Goal: Task Accomplishment & Management: Use online tool/utility

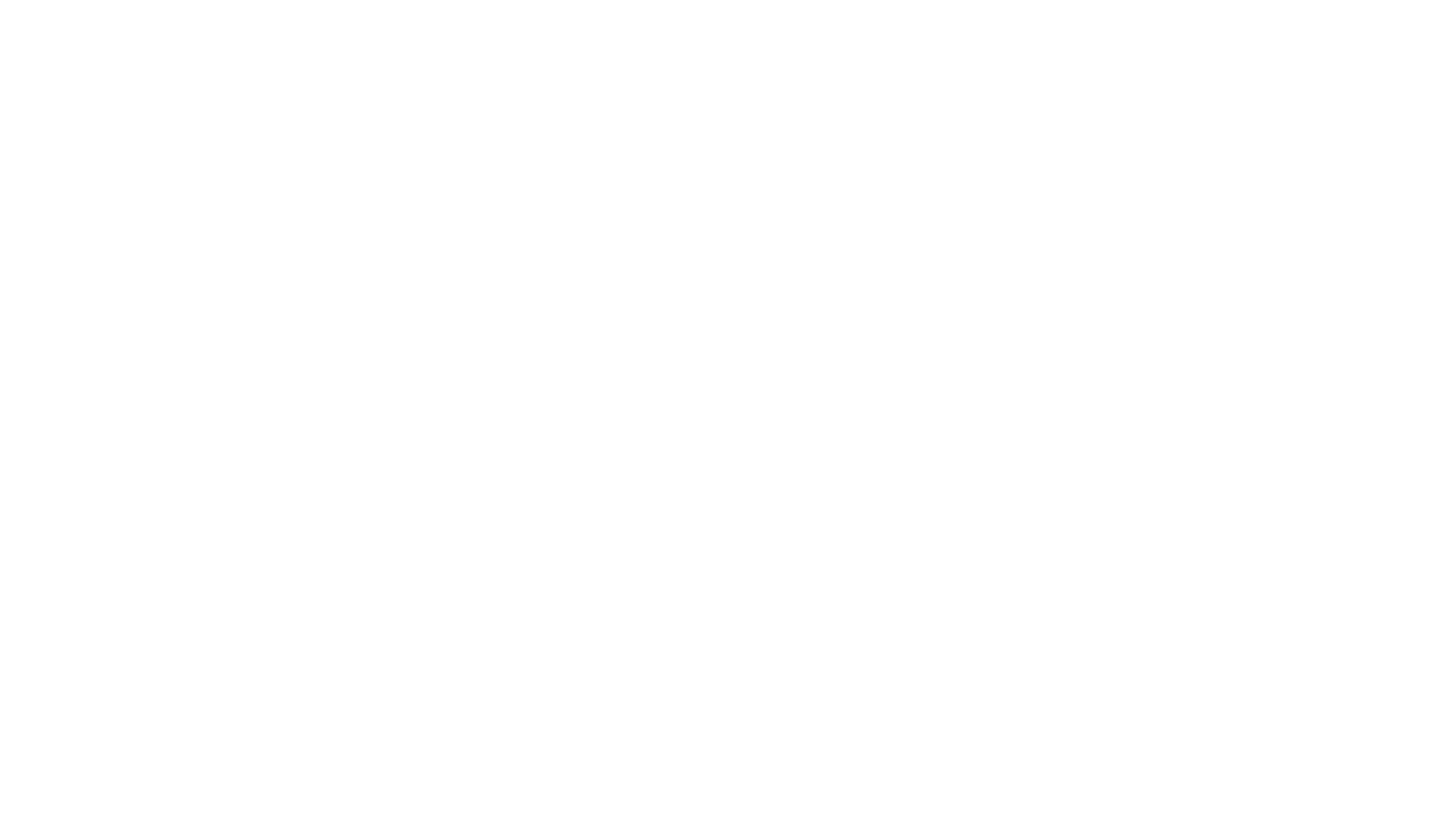
click at [1263, 22] on div at bounding box center [728, 415] width 1456 height 831
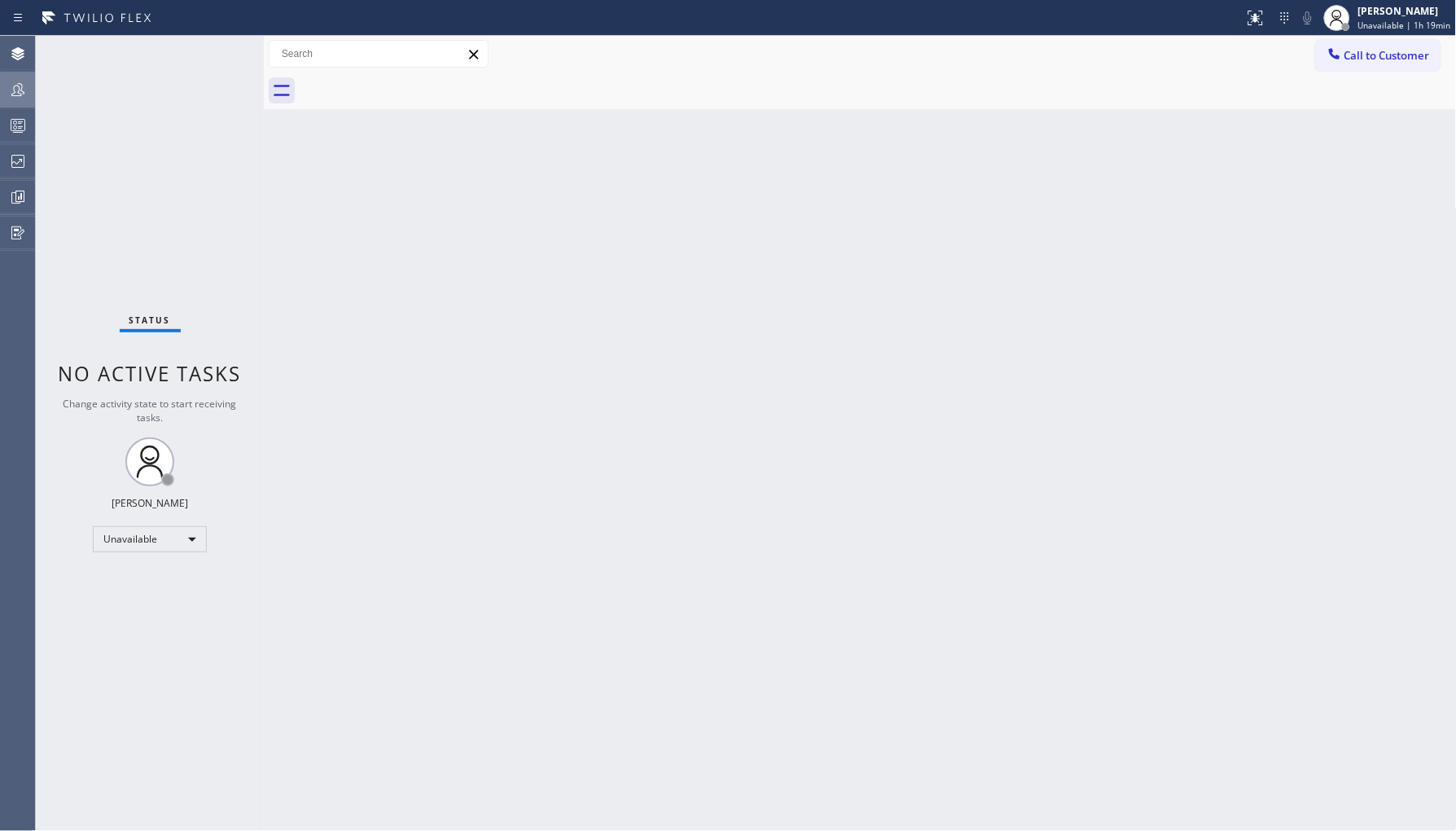
click at [21, 83] on icon at bounding box center [17, 89] width 19 height 19
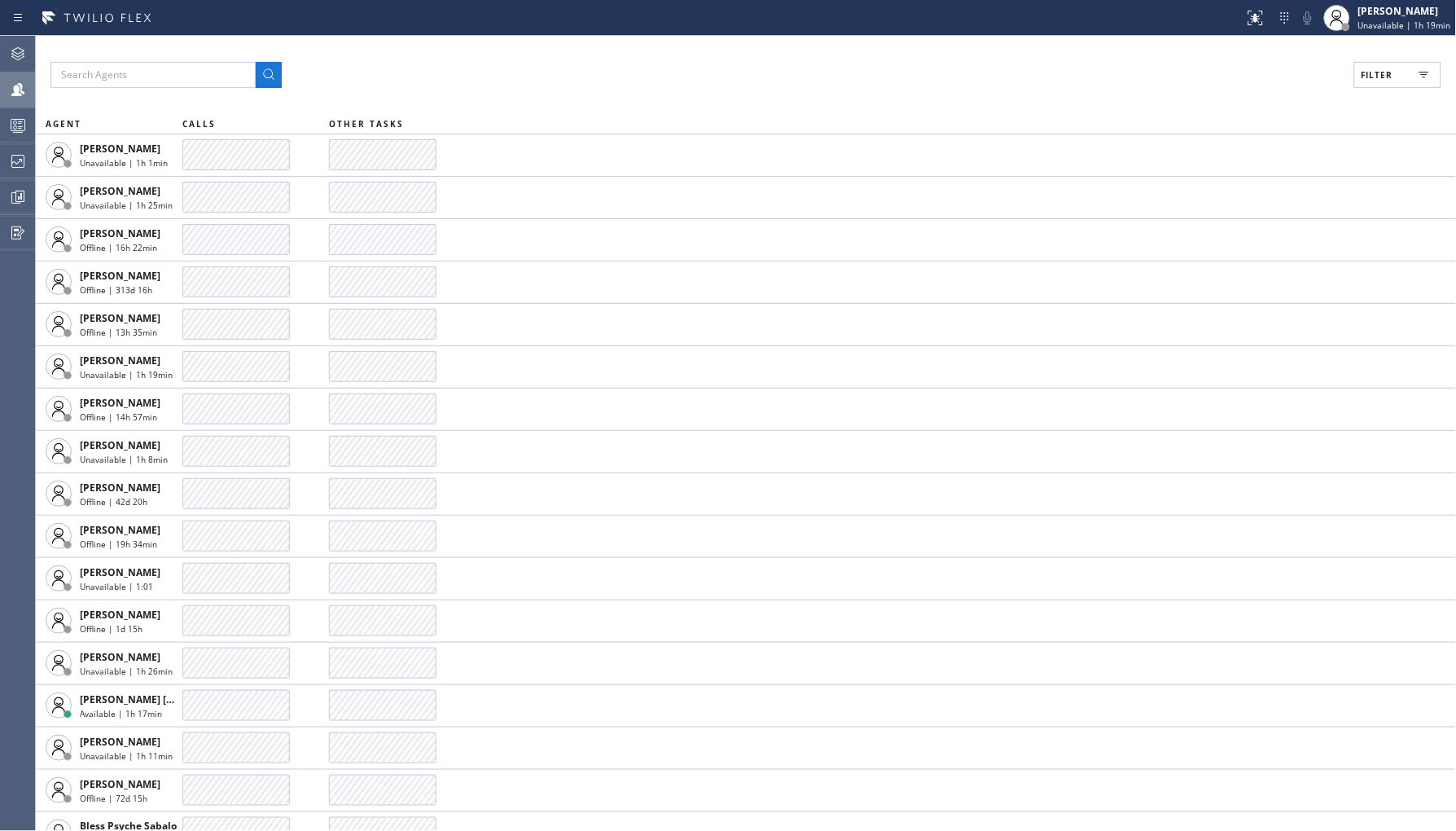
click at [1393, 53] on div "Filter AGENT CALLS OTHER TASKS Abe Collarte Unavailable | 1h 1min Adam Alramada…" at bounding box center [745, 433] width 1420 height 795
click at [1377, 77] on span "Filter" at bounding box center [1377, 75] width 32 height 11
click at [1224, 218] on input "Unavailable" at bounding box center [1219, 218] width 19 height 19
checkbox input "true"
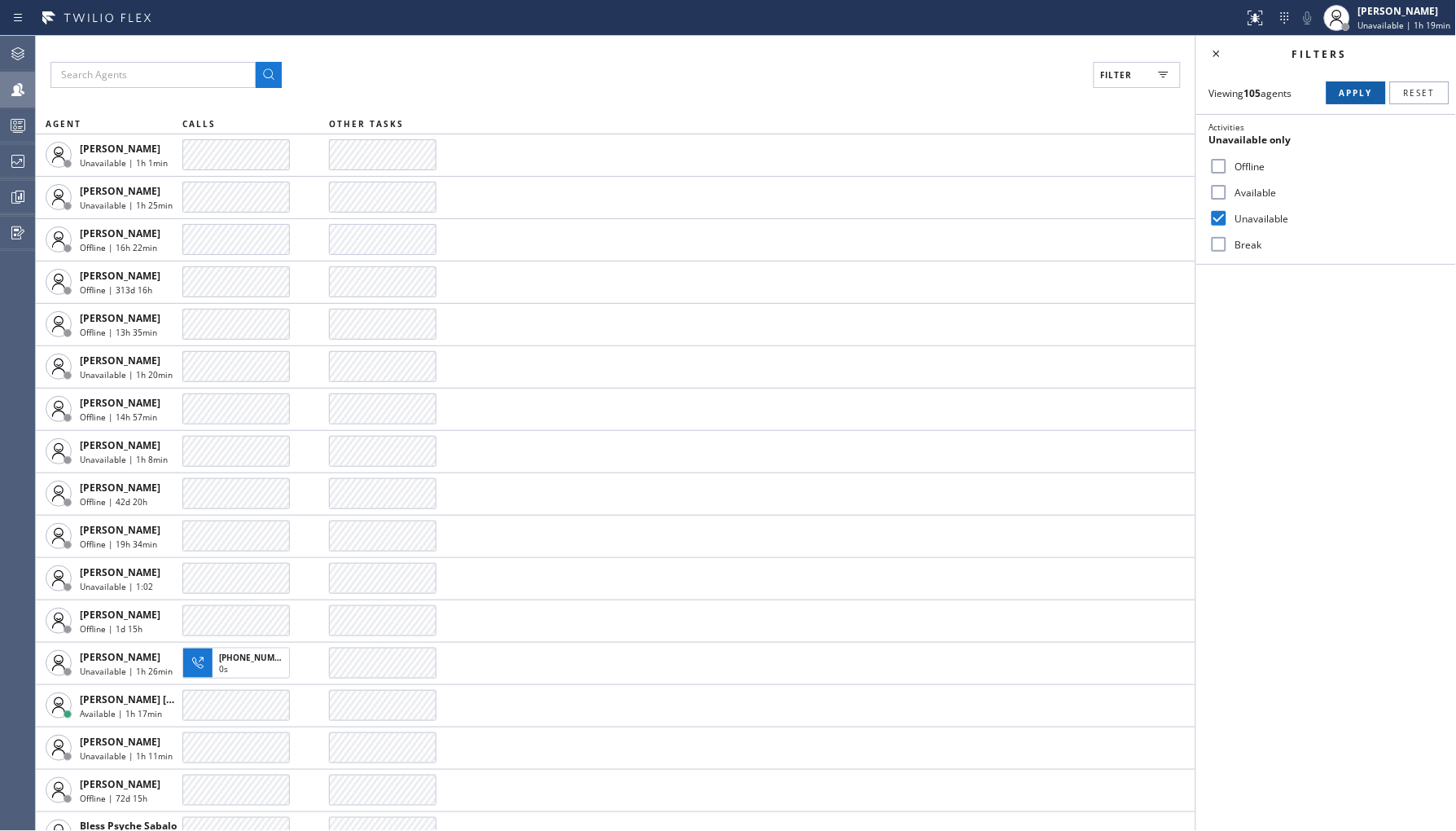
click at [1341, 104] on button "Apply" at bounding box center [1356, 93] width 60 height 23
click at [1254, 247] on label "Break" at bounding box center [1336, 245] width 214 height 14
click at [1229, 247] on input "Break" at bounding box center [1219, 244] width 19 height 19
checkbox input "true"
click at [1342, 79] on div "Viewing 33 agents Apply Reset Activities 2 selected Offline Available Unavailab…" at bounding box center [1326, 168] width 260 height 193
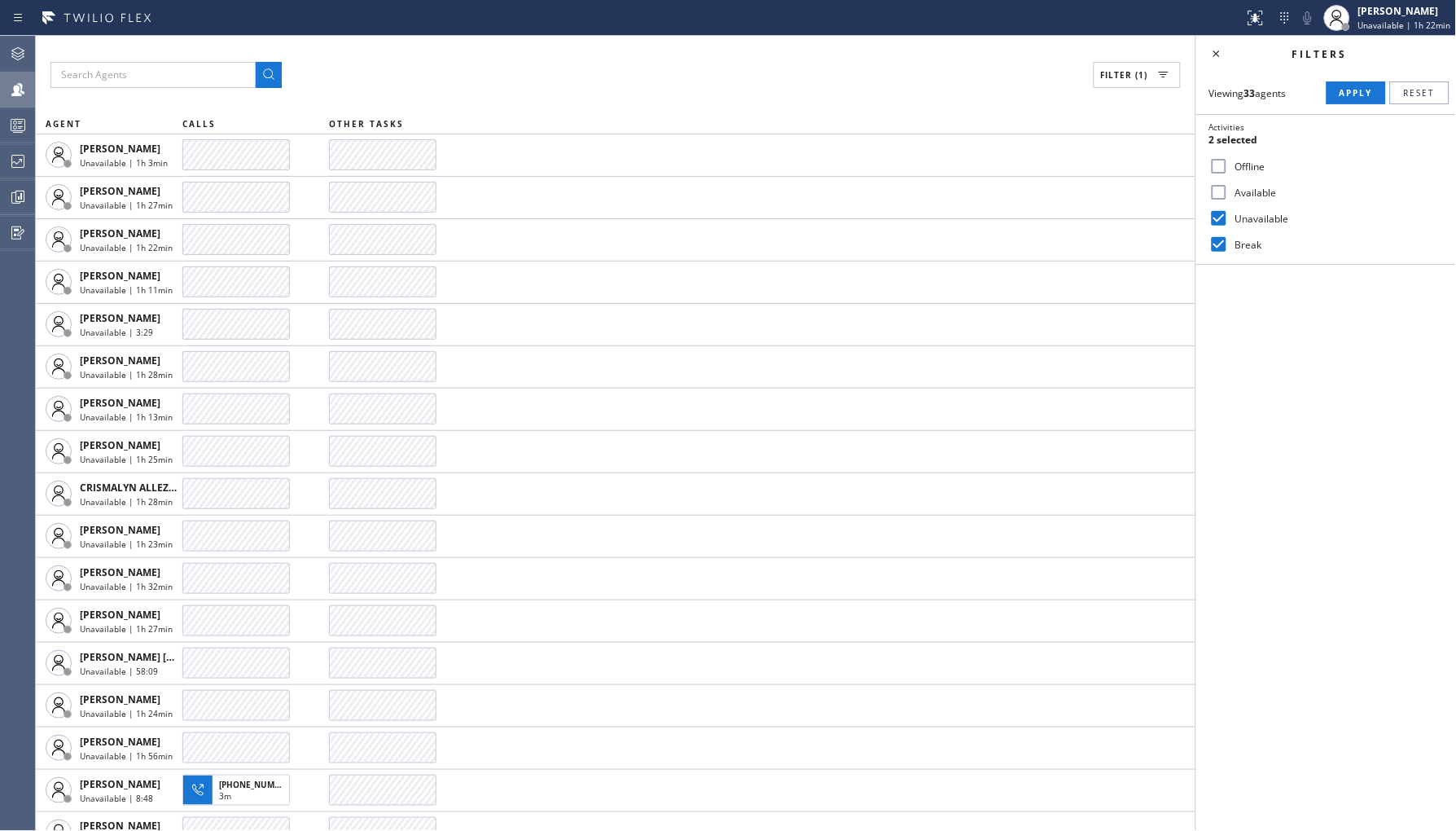
click at [1344, 93] on span "Apply" at bounding box center [1356, 93] width 33 height 11
click at [1277, 216] on label "Unavailable" at bounding box center [1336, 218] width 214 height 14
click at [1229, 216] on input "Unavailable" at bounding box center [1219, 218] width 19 height 19
click at [1349, 92] on span "Apply" at bounding box center [1356, 93] width 33 height 11
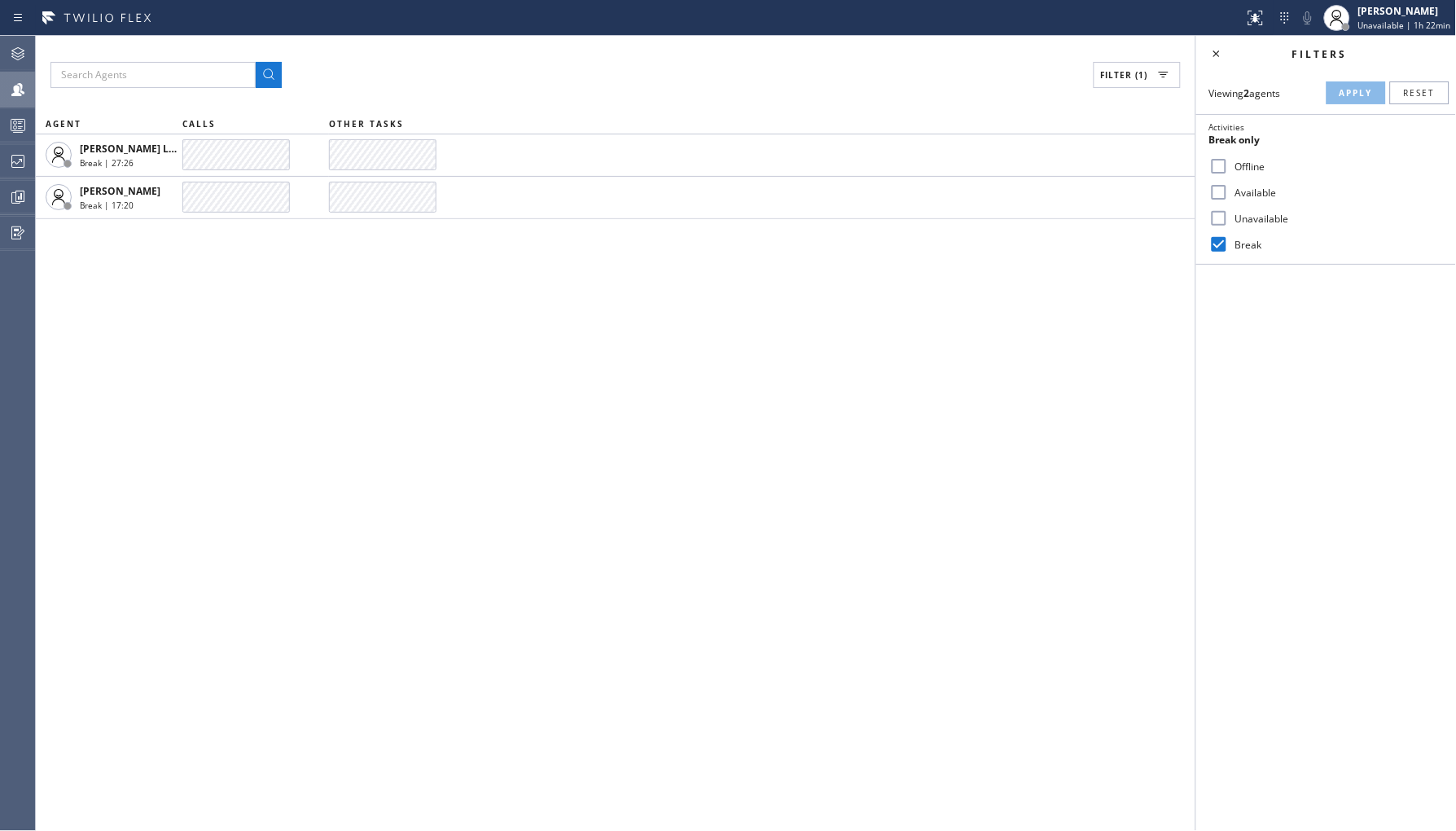
click at [1266, 216] on label "Unavailable" at bounding box center [1336, 218] width 214 height 14
click at [1229, 216] on input "Unavailable" at bounding box center [1219, 218] width 19 height 19
checkbox input "true"
click at [1241, 247] on label "Break" at bounding box center [1336, 245] width 214 height 14
click at [1229, 247] on input "Break" at bounding box center [1219, 244] width 19 height 19
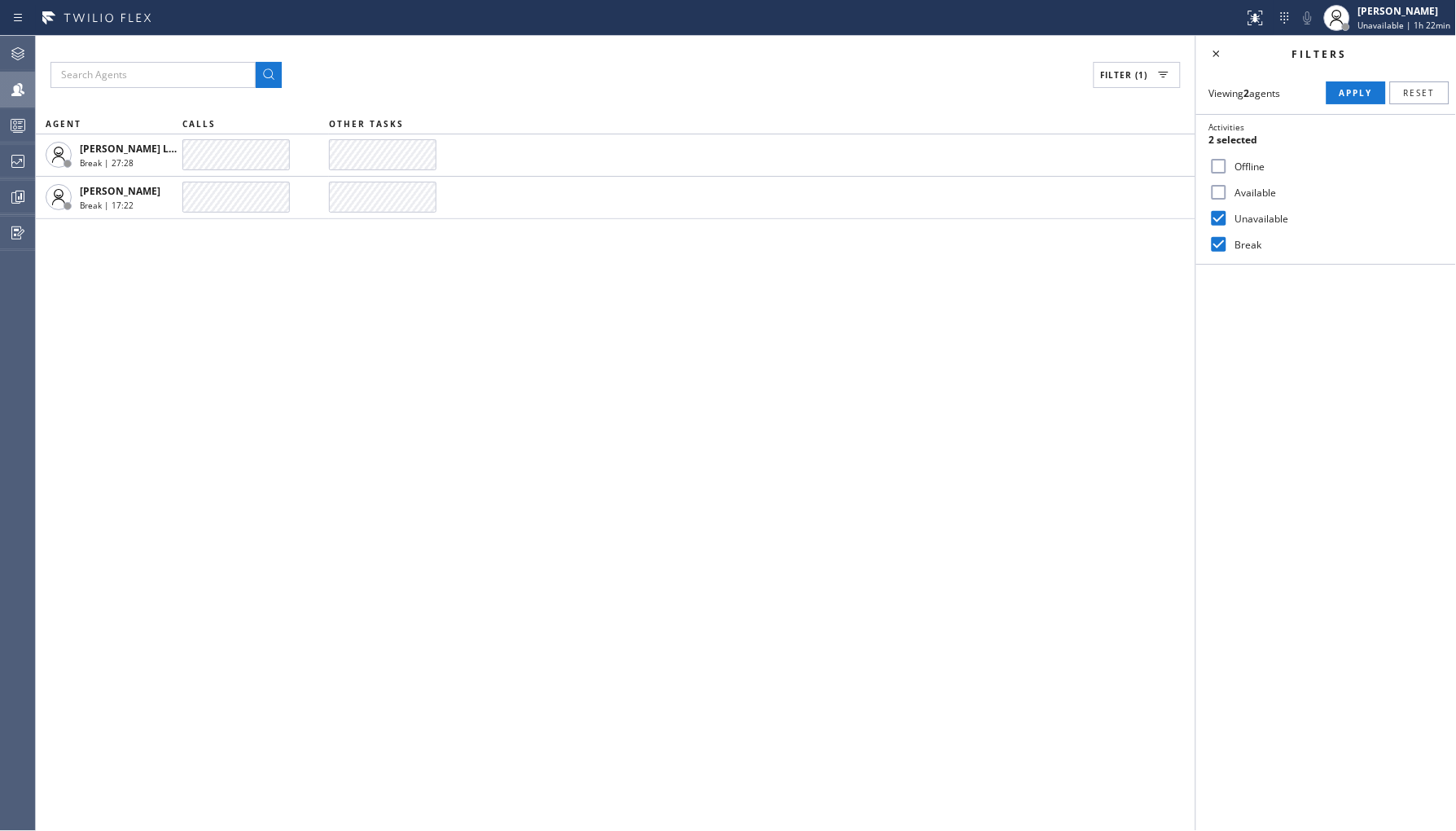
checkbox input "false"
click at [1342, 99] on span "Apply" at bounding box center [1356, 93] width 33 height 11
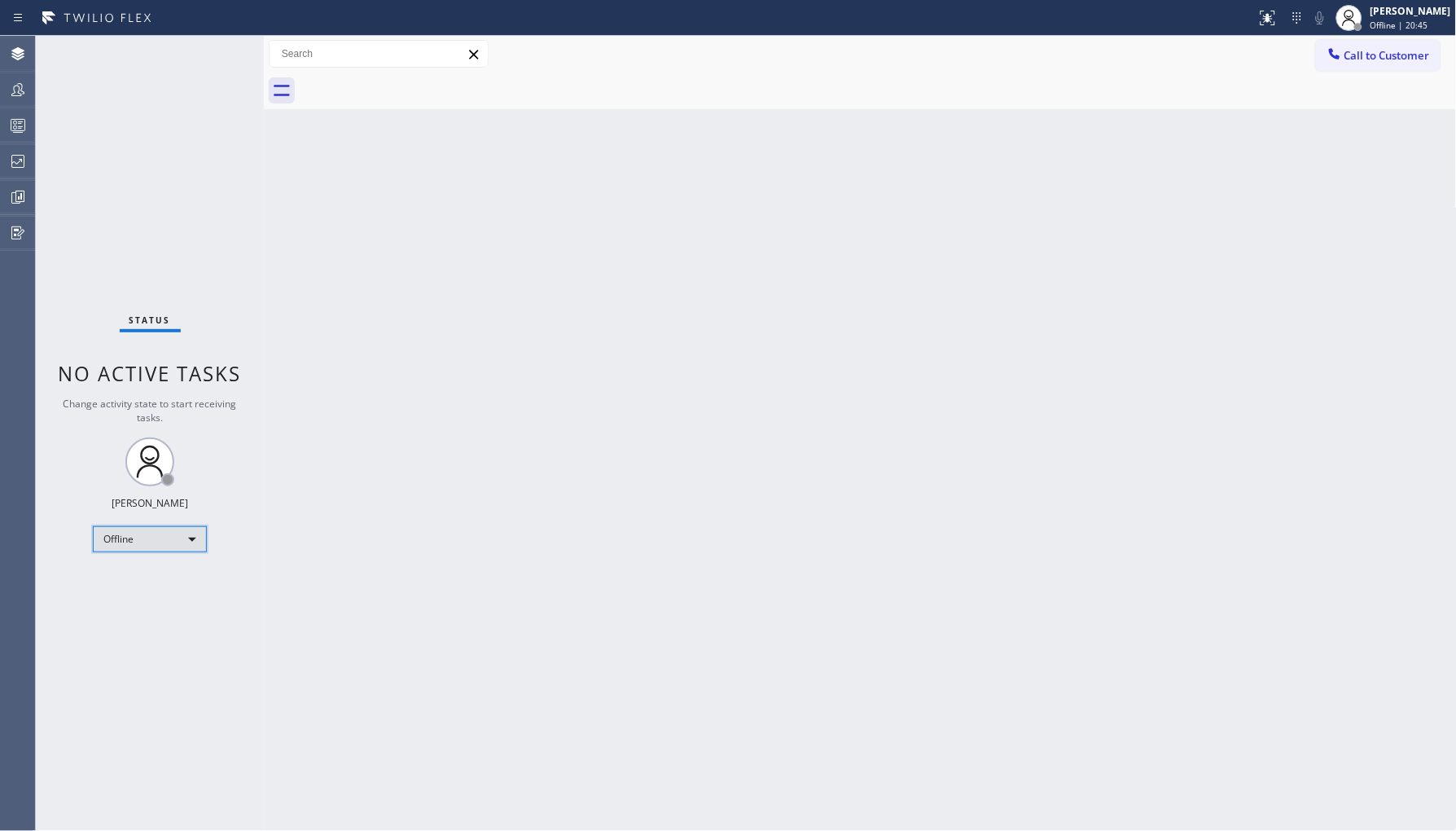
click at [133, 541] on div "Offline" at bounding box center [149, 539] width 114 height 26
click at [156, 601] on li "Unavailable" at bounding box center [148, 602] width 111 height 19
click at [19, 94] on icon at bounding box center [17, 89] width 19 height 19
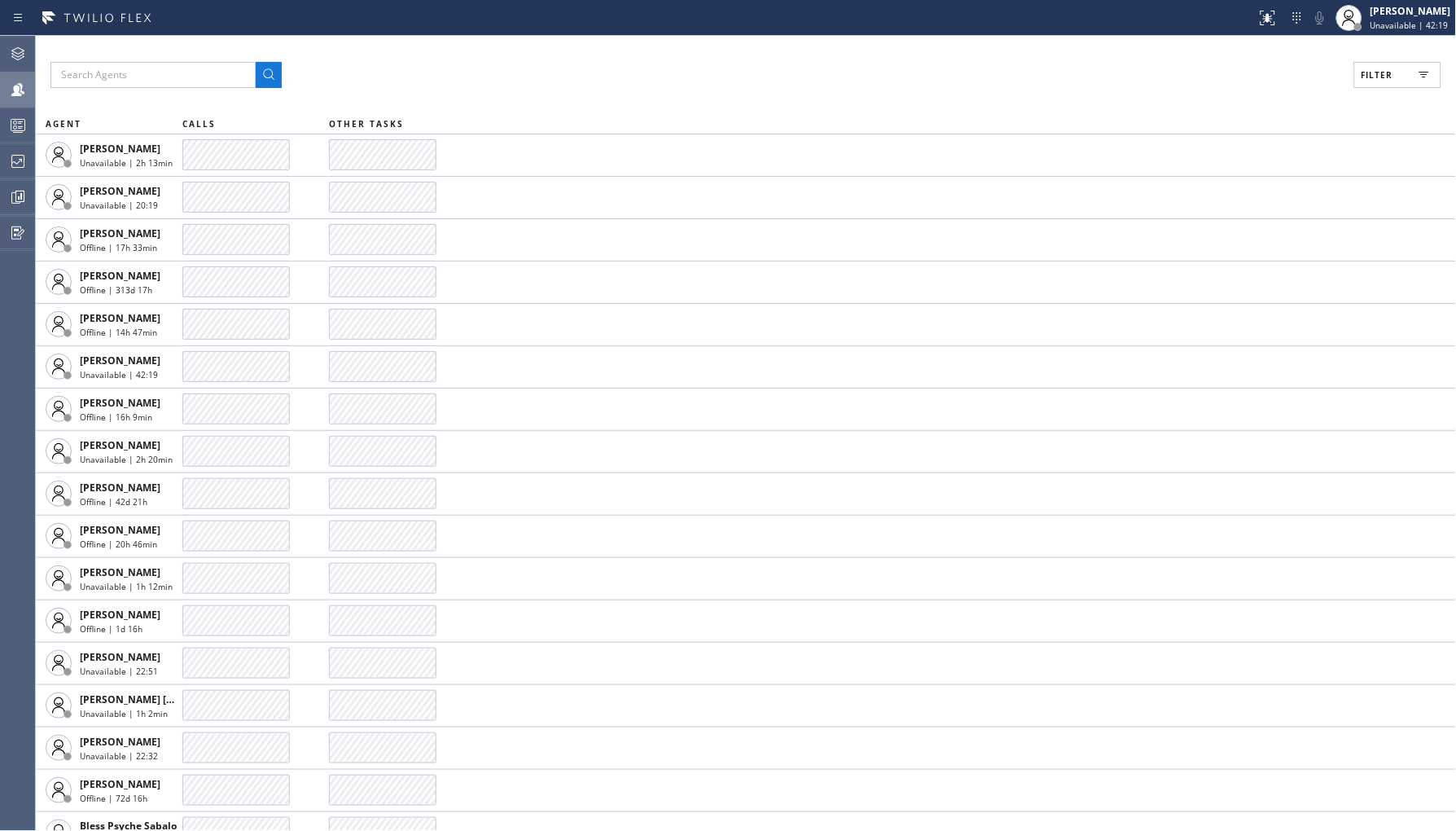
click at [1380, 71] on span "Filter" at bounding box center [1377, 75] width 32 height 11
click at [1258, 242] on label "Break" at bounding box center [1336, 245] width 214 height 14
click at [1229, 242] on input "Break" at bounding box center [1219, 244] width 19 height 19
checkbox input "true"
click at [1364, 83] on button "Apply" at bounding box center [1356, 93] width 60 height 23
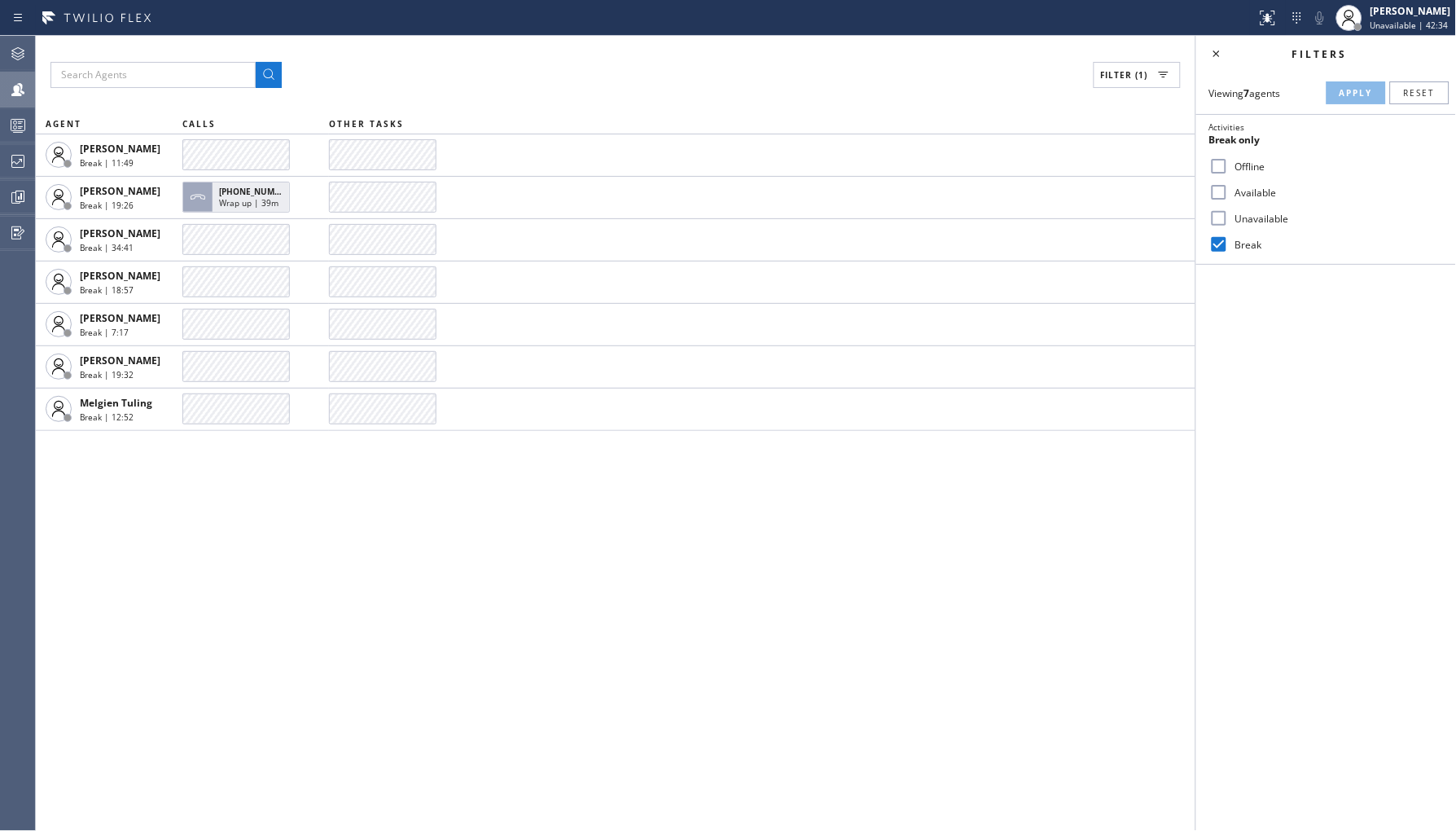
click at [771, 589] on div "Filter (1) AGENT CALLS OTHER TASKS [PERSON_NAME] Break | 11:49 [PERSON_NAME] Br…" at bounding box center [615, 433] width 1159 height 795
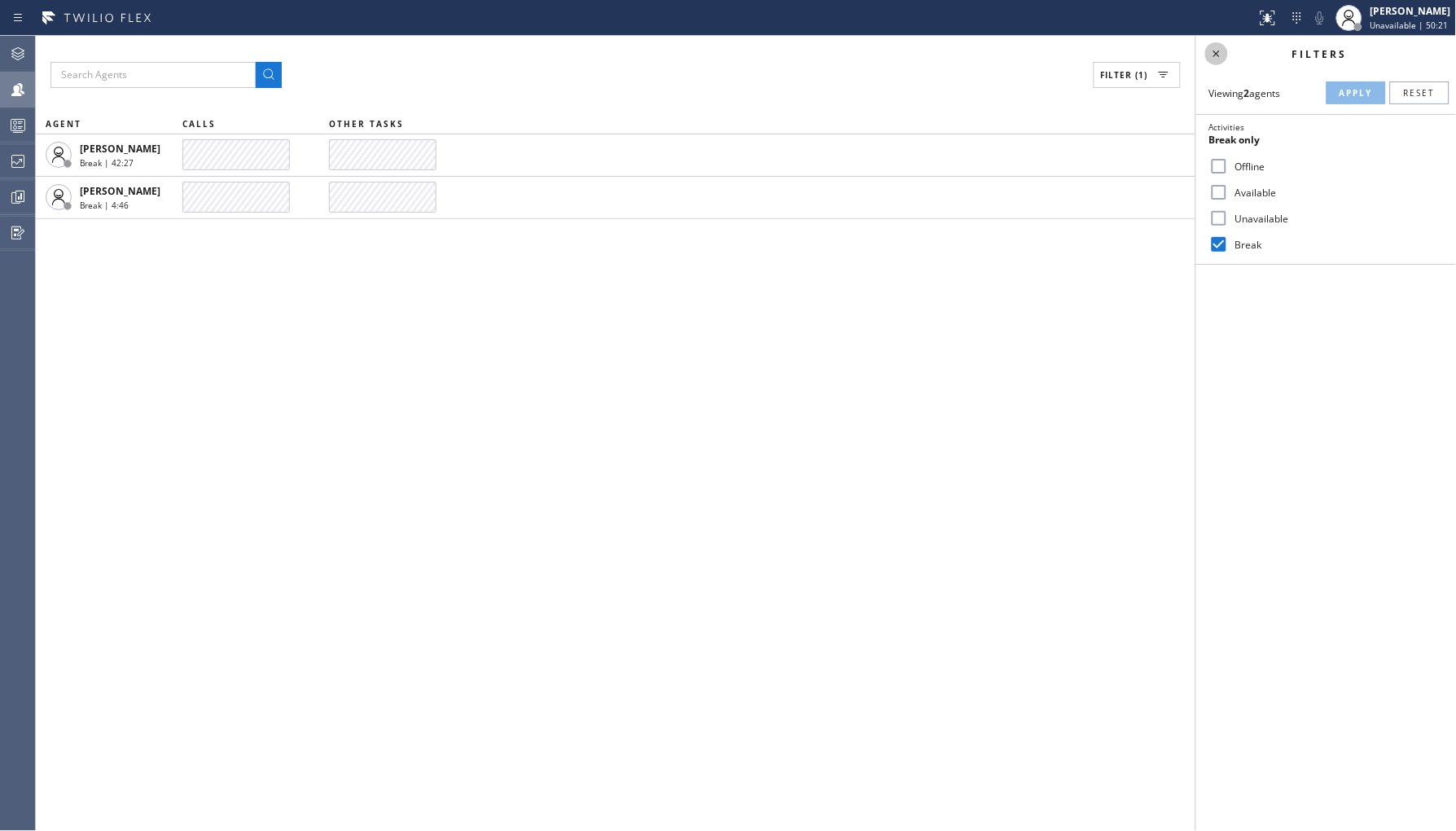
click at [1217, 55] on icon at bounding box center [1216, 53] width 19 height 19
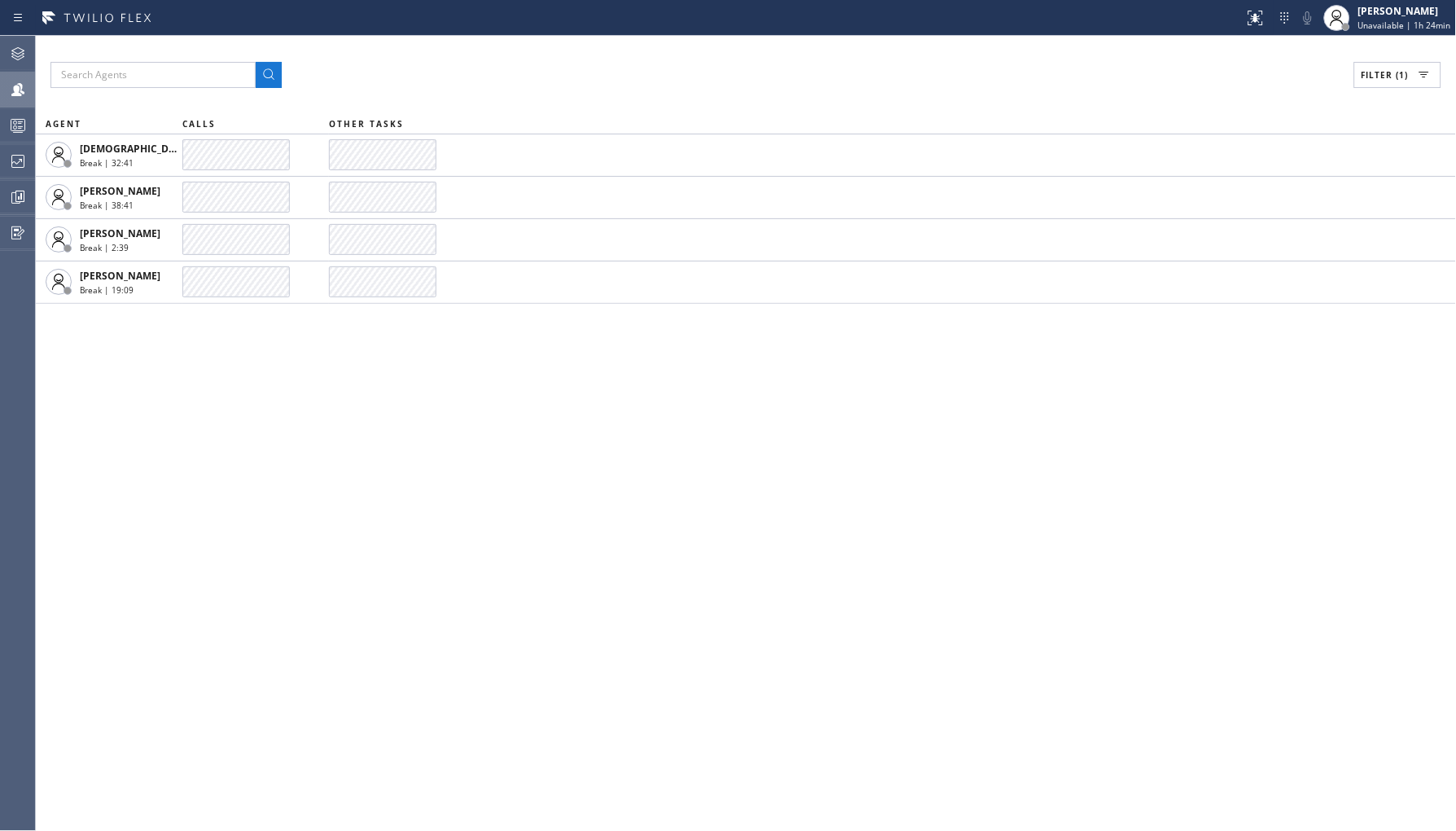
click at [1413, 69] on button "Filter (1)" at bounding box center [1397, 75] width 87 height 26
click at [1233, 236] on div "Break" at bounding box center [1326, 245] width 260 height 26
click at [1242, 226] on div "Unavailable" at bounding box center [1326, 218] width 260 height 26
click at [1246, 214] on label "Unavailable" at bounding box center [1336, 218] width 214 height 14
click at [1229, 214] on input "Unavailable" at bounding box center [1219, 218] width 19 height 19
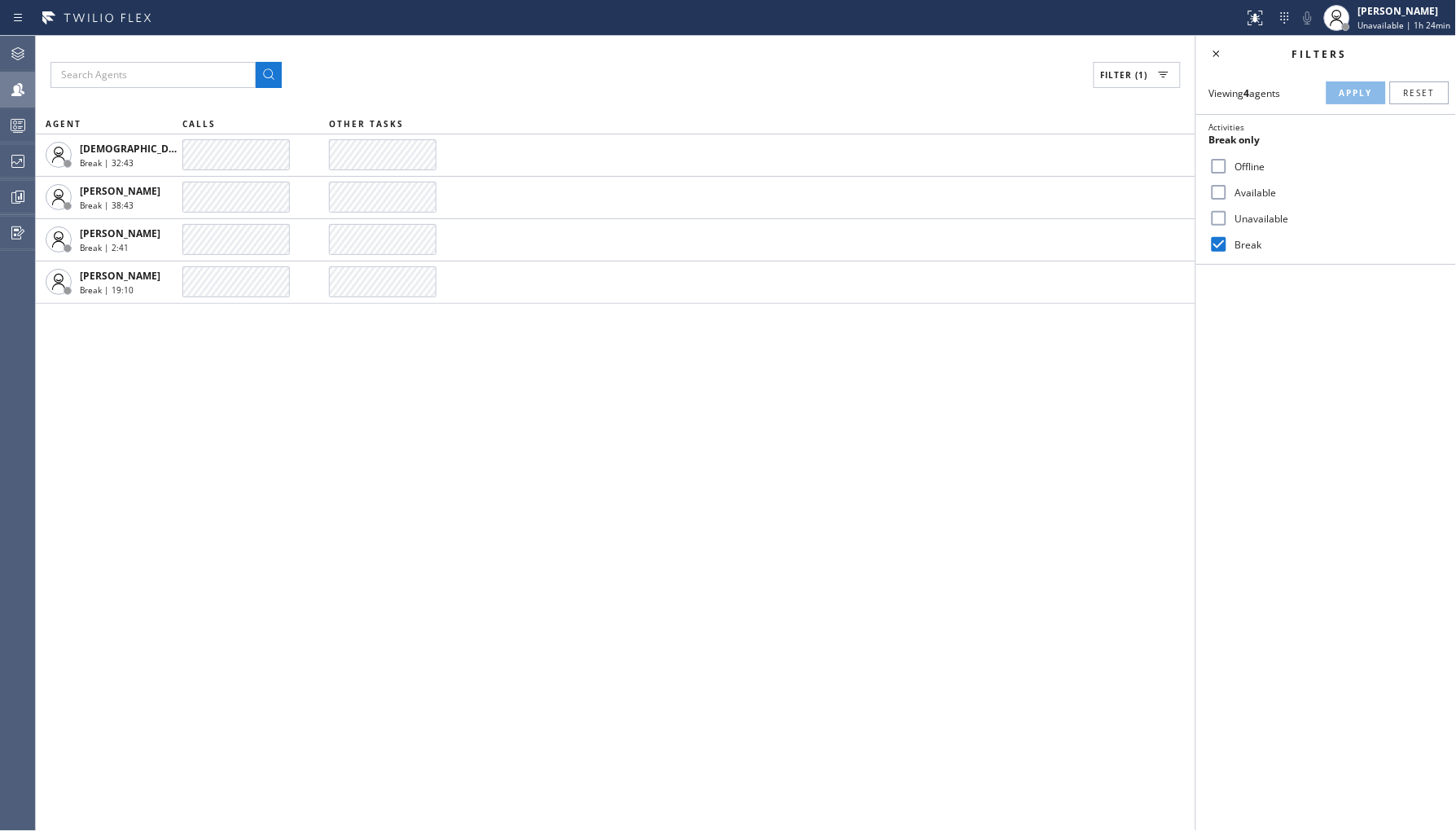
checkbox input "true"
click at [1244, 242] on label "Break" at bounding box center [1336, 245] width 214 height 14
click at [1229, 242] on input "Break" at bounding box center [1219, 244] width 19 height 19
checkbox input "false"
click at [1347, 68] on div "Filters" at bounding box center [1326, 53] width 260 height 36
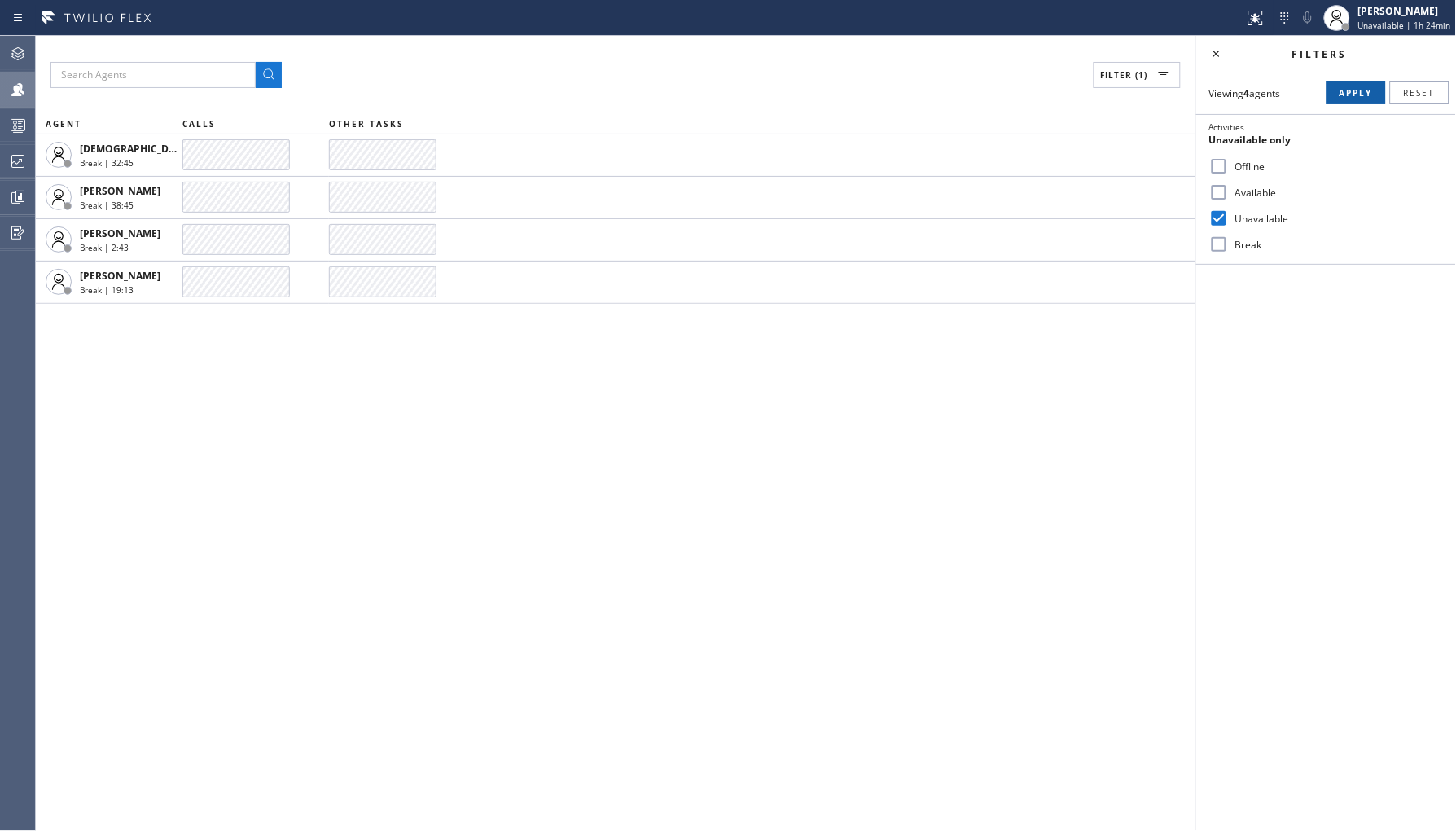
click at [1344, 98] on span "Apply" at bounding box center [1356, 93] width 33 height 11
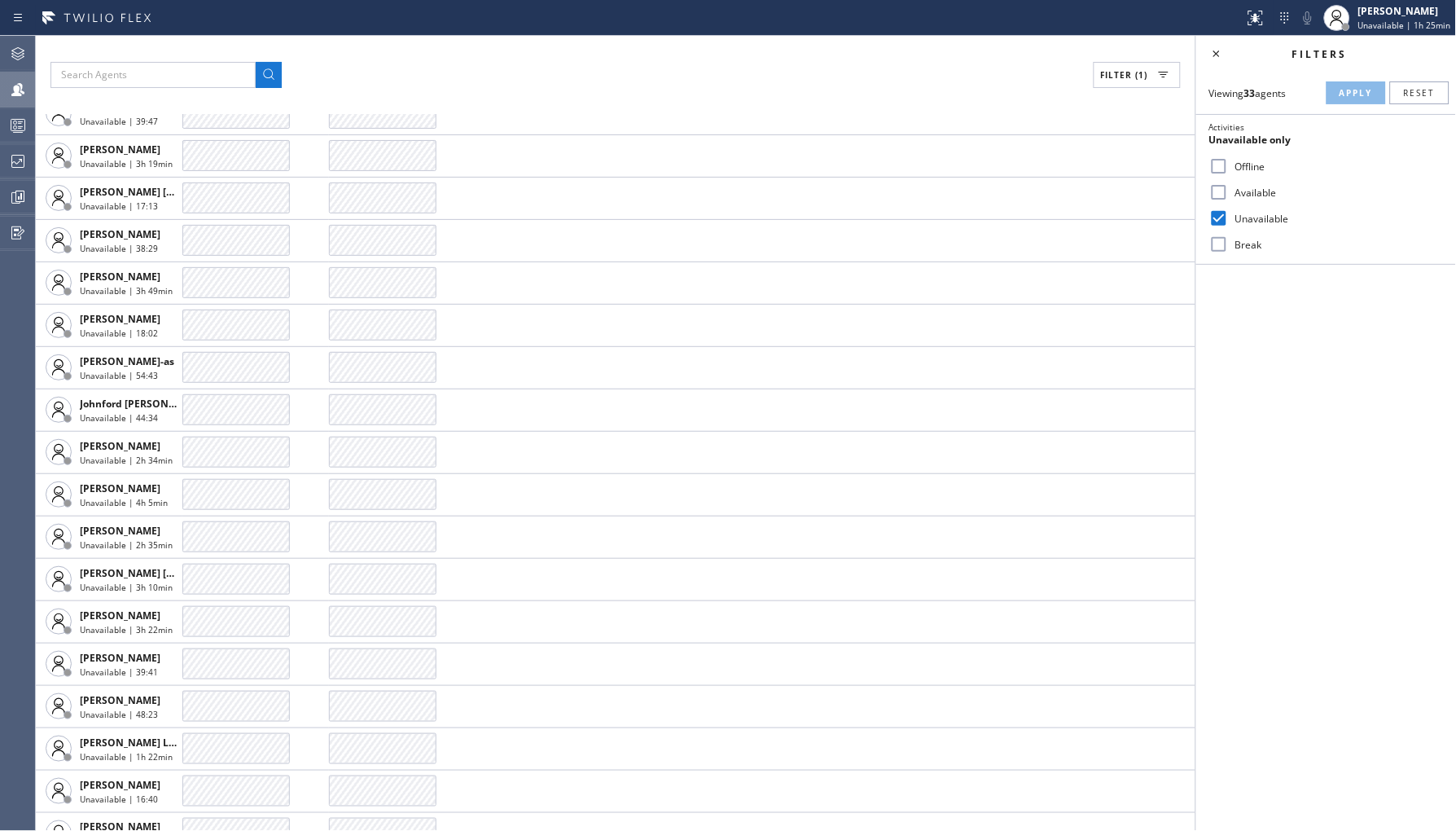
scroll to position [633, 0]
click at [12, 163] on icon at bounding box center [17, 161] width 13 height 13
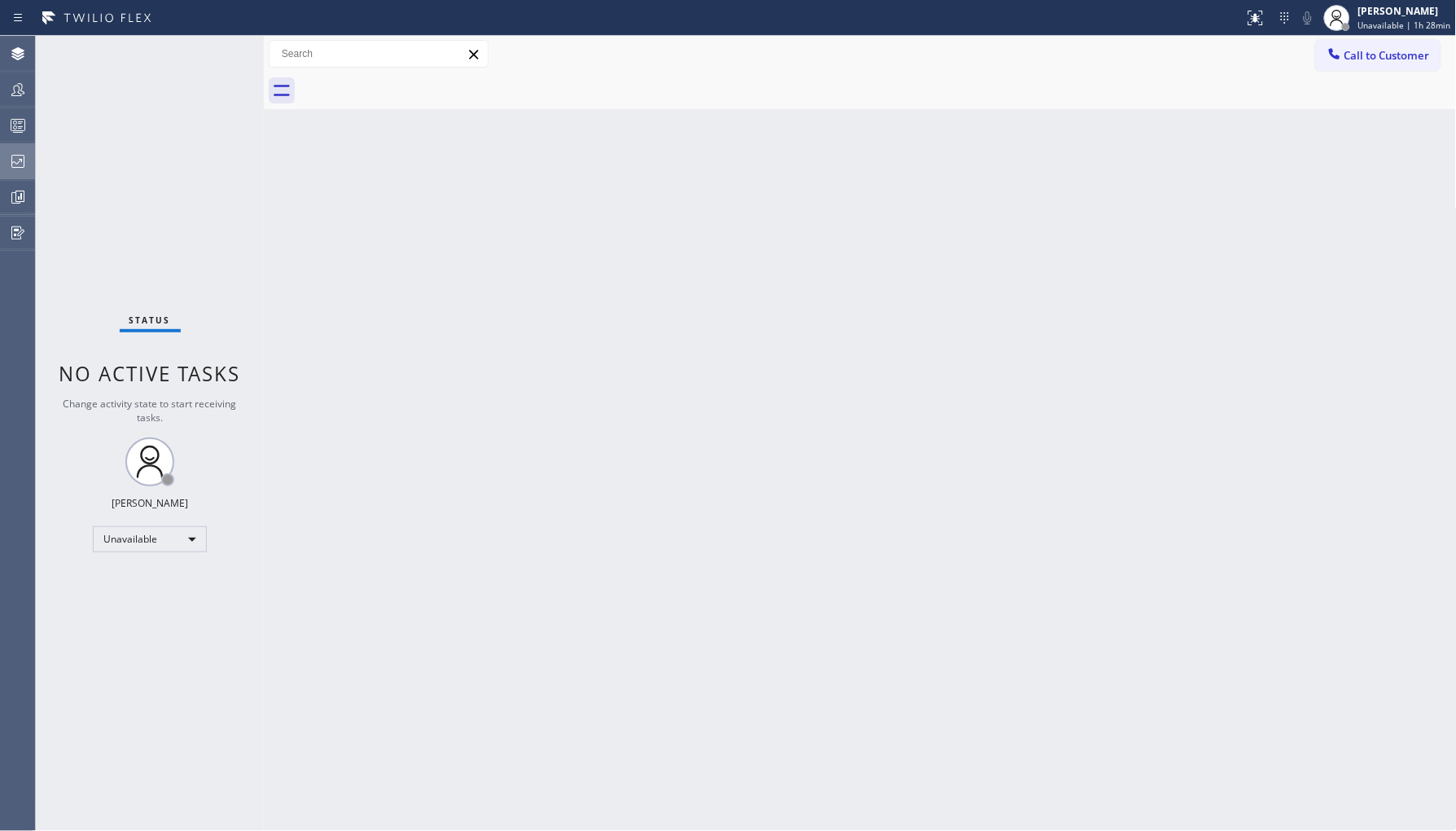
click at [19, 159] on icon at bounding box center [17, 160] width 19 height 19
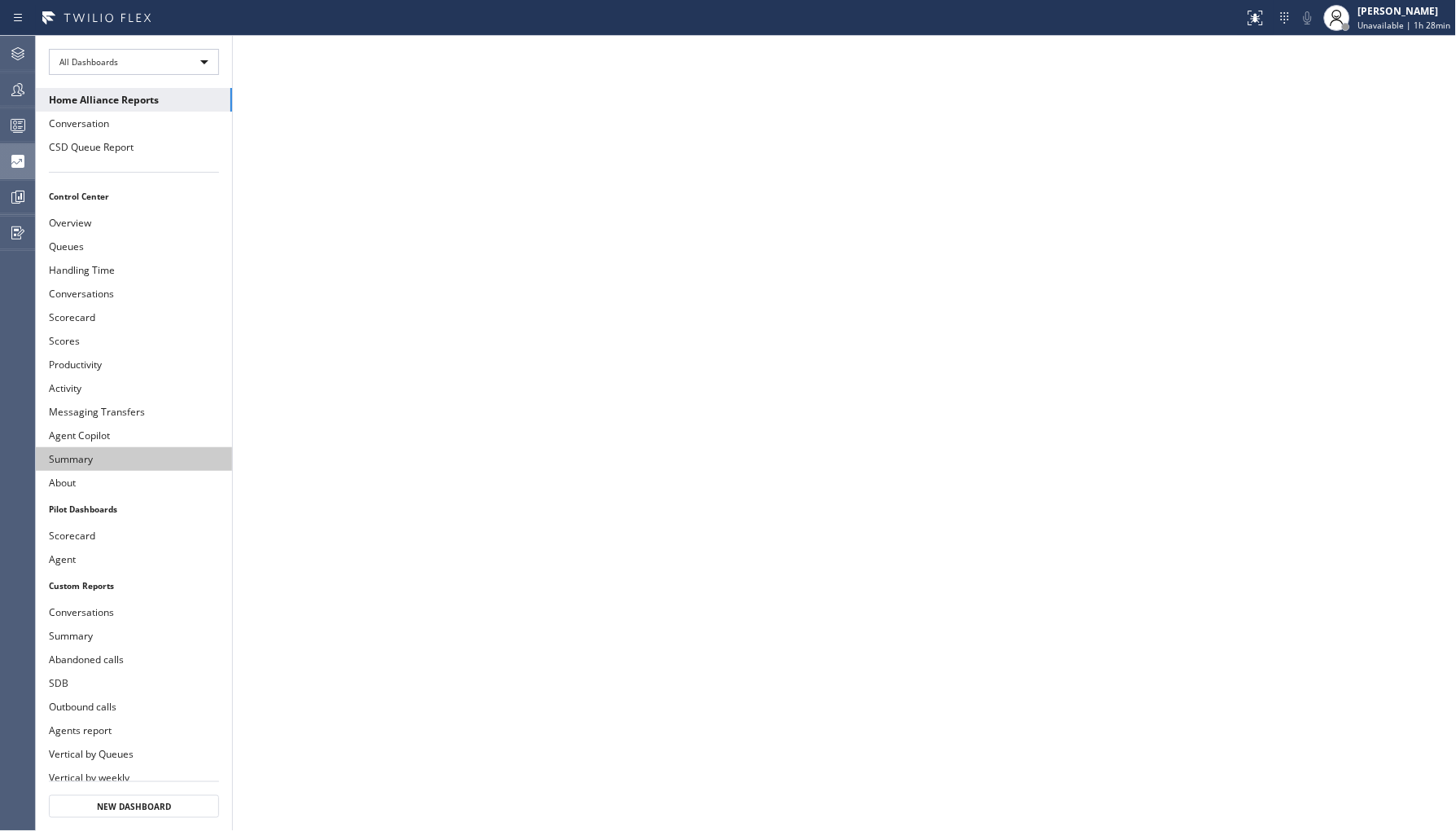
click at [103, 453] on button "Summary" at bounding box center [134, 459] width 196 height 24
click at [20, 93] on icon at bounding box center [17, 89] width 19 height 19
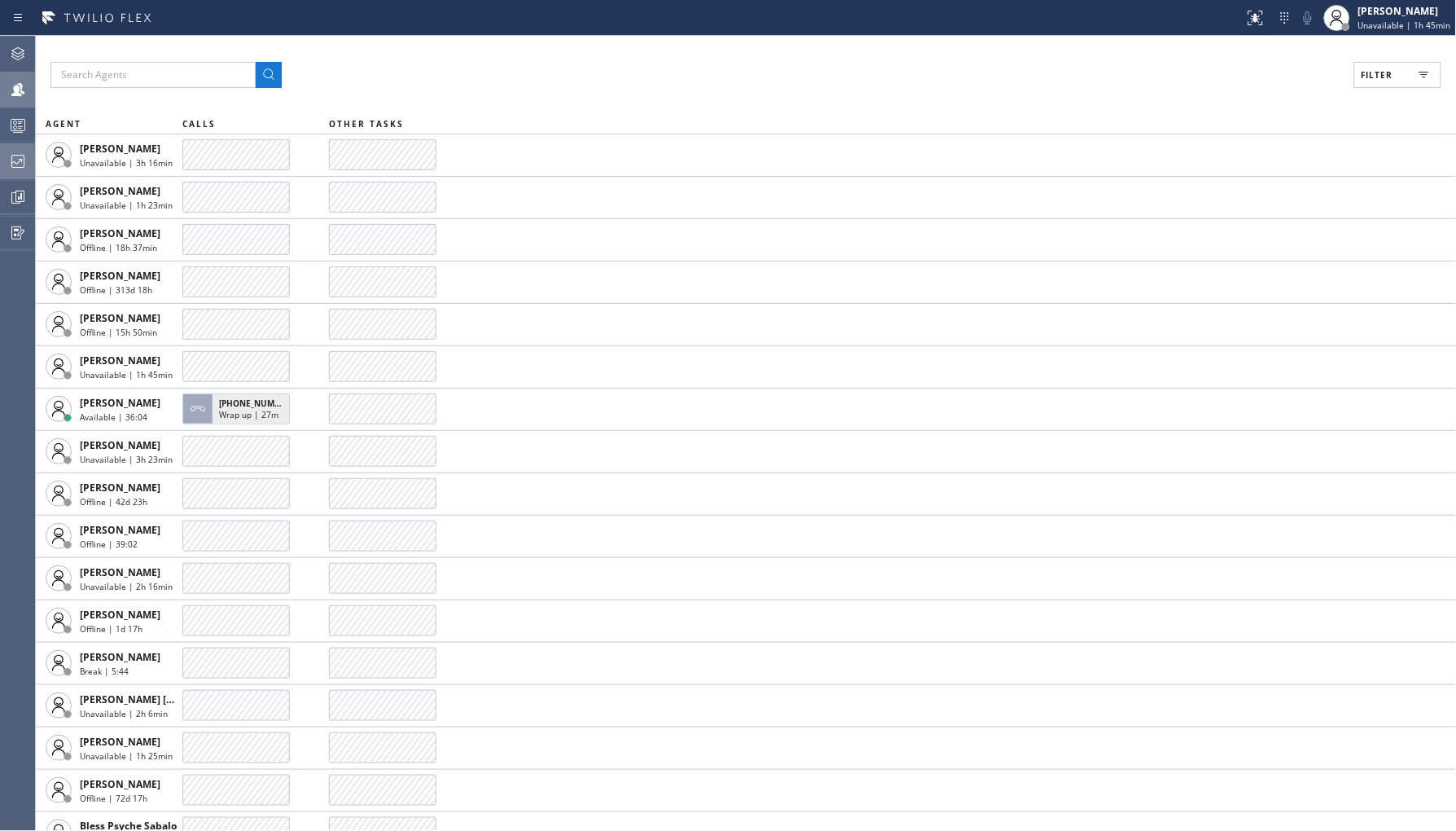
click at [1372, 71] on span "Filter" at bounding box center [1377, 75] width 32 height 11
drag, startPoint x: 1240, startPoint y: 246, endPoint x: 1354, endPoint y: 169, distance: 137.6
click at [1241, 246] on label "Break" at bounding box center [1336, 245] width 214 height 14
click at [1229, 246] on input "Break" at bounding box center [1219, 244] width 19 height 19
checkbox input "true"
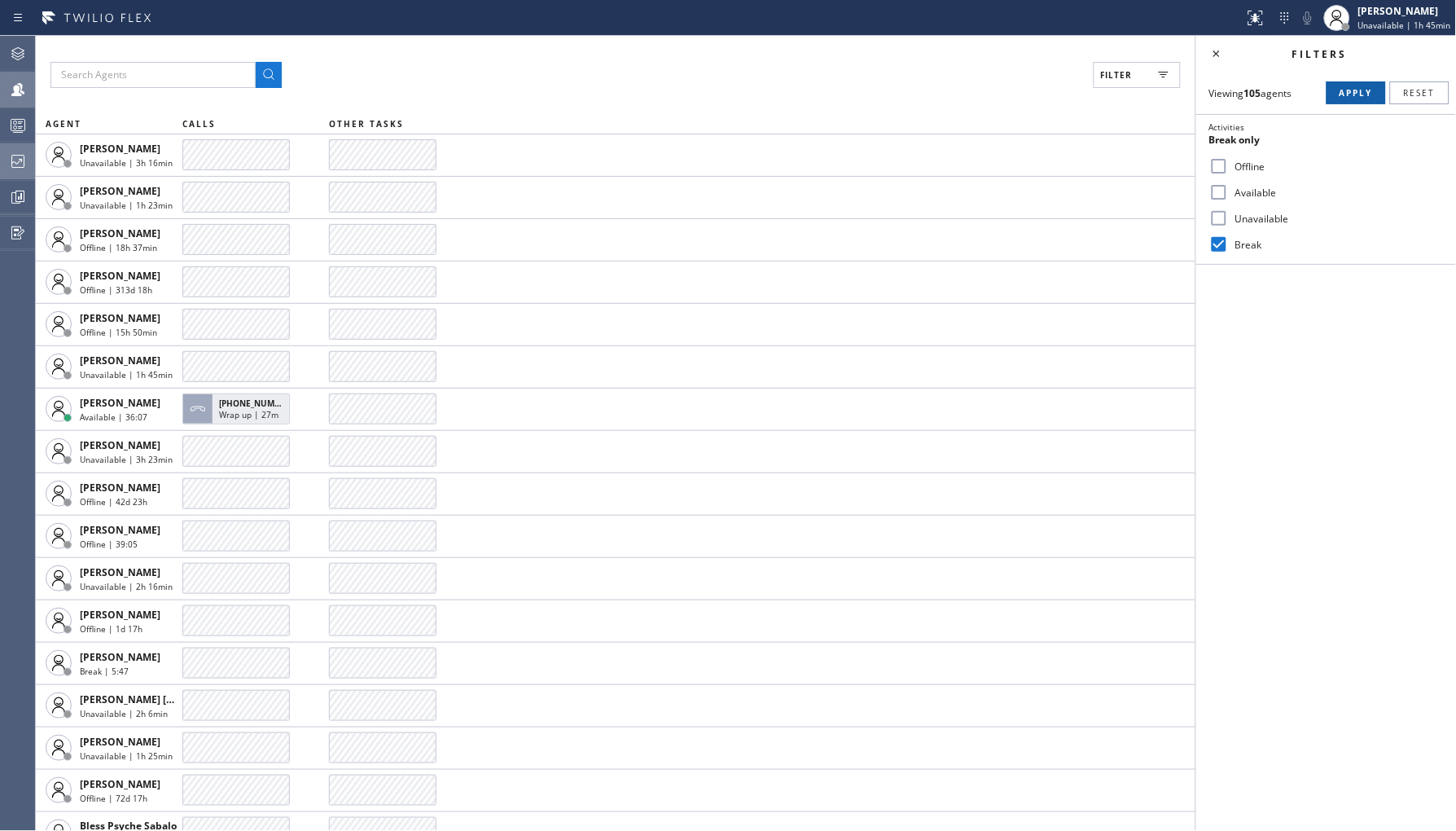
click at [1346, 99] on button "Apply" at bounding box center [1356, 93] width 60 height 23
